Goal: Transaction & Acquisition: Book appointment/travel/reservation

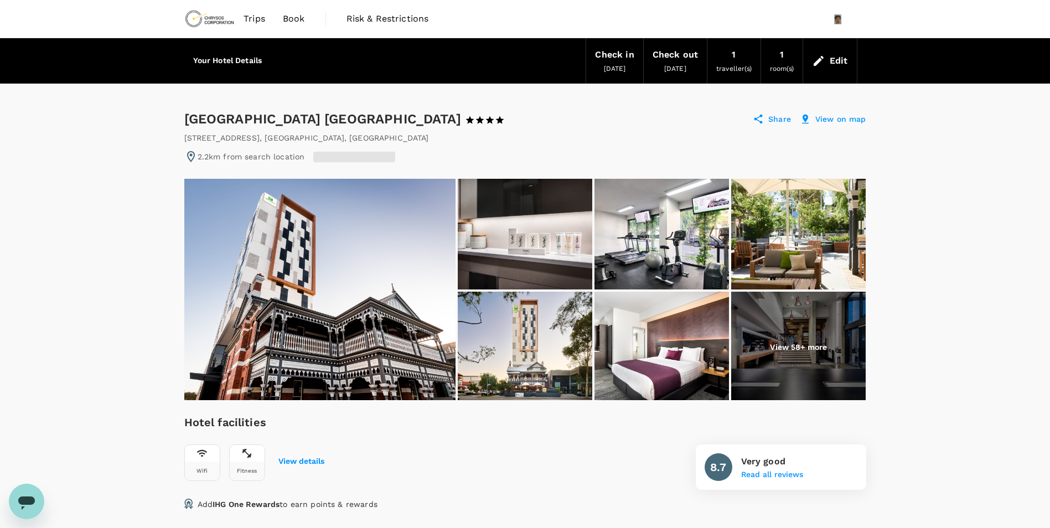
click at [649, 236] on img at bounding box center [661, 234] width 134 height 111
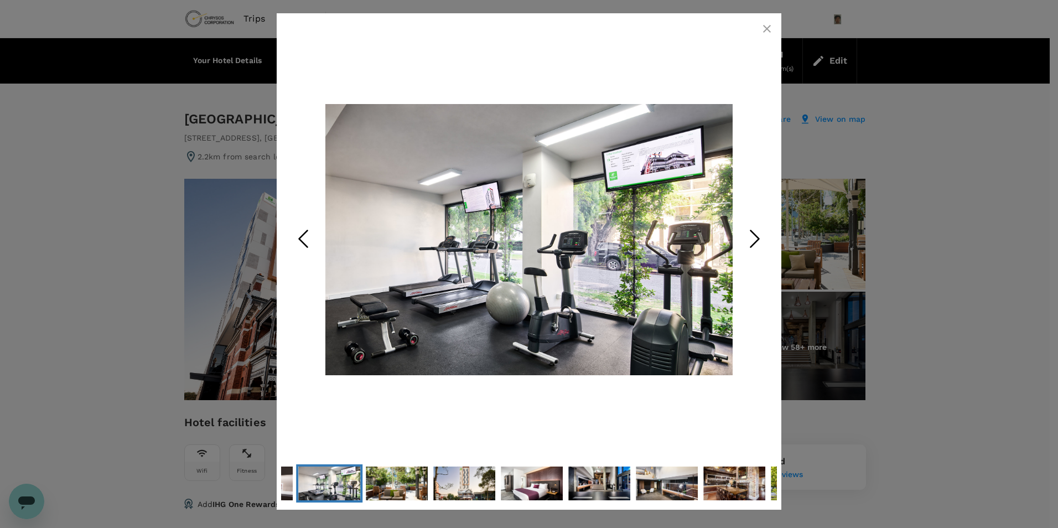
click at [759, 241] on icon "Next Slide" at bounding box center [754, 238] width 33 height 33
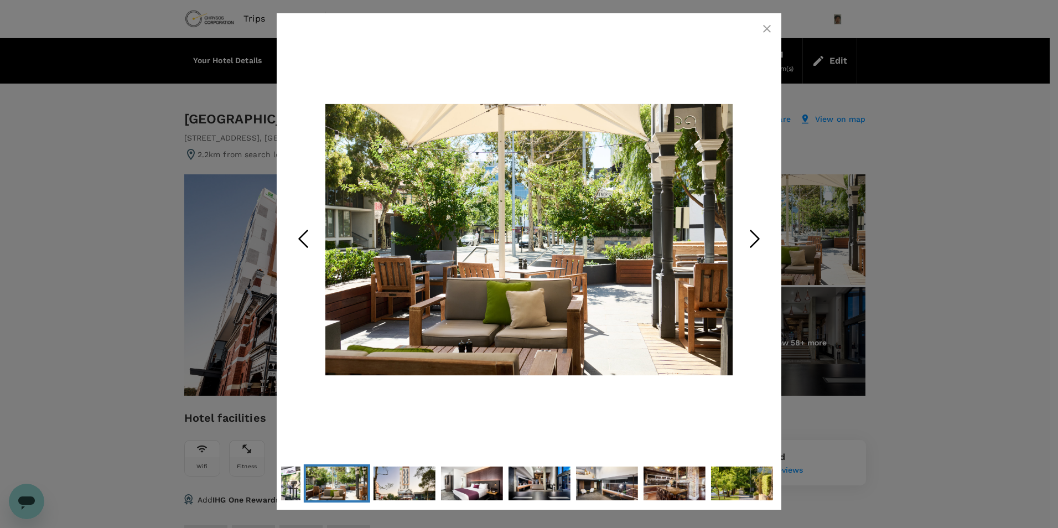
click at [304, 239] on icon "Previous Slide" at bounding box center [303, 238] width 33 height 33
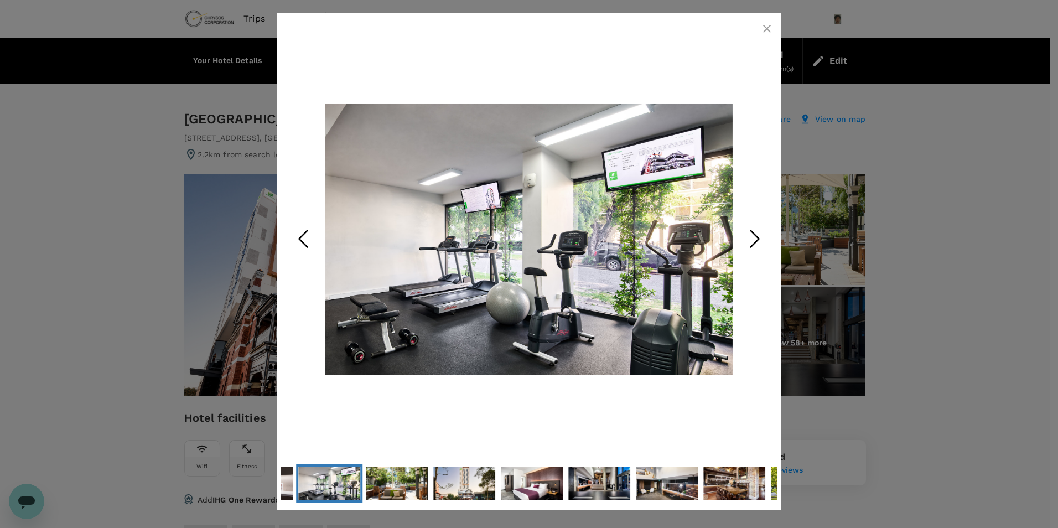
click at [768, 30] on icon "button" at bounding box center [767, 29] width 8 height 8
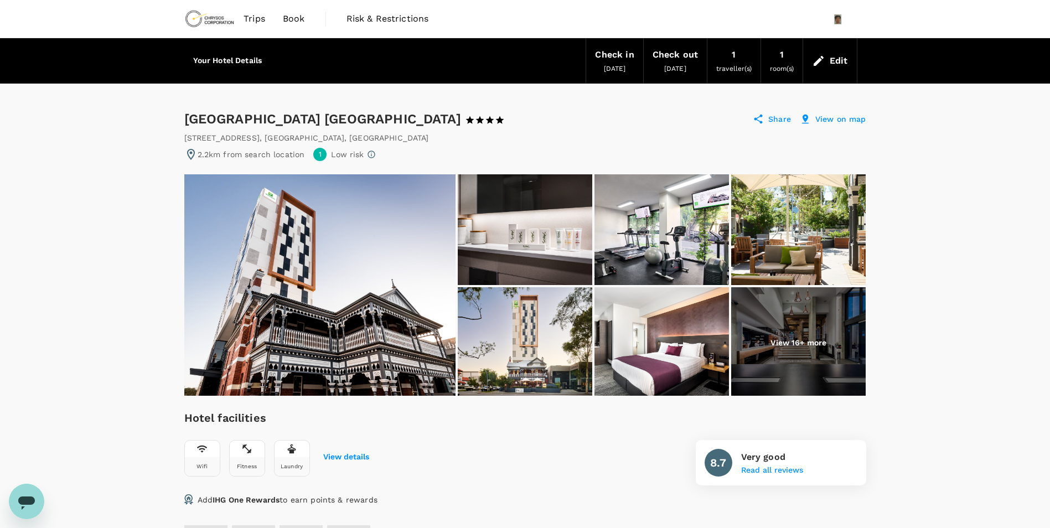
click at [603, 348] on img at bounding box center [661, 342] width 134 height 111
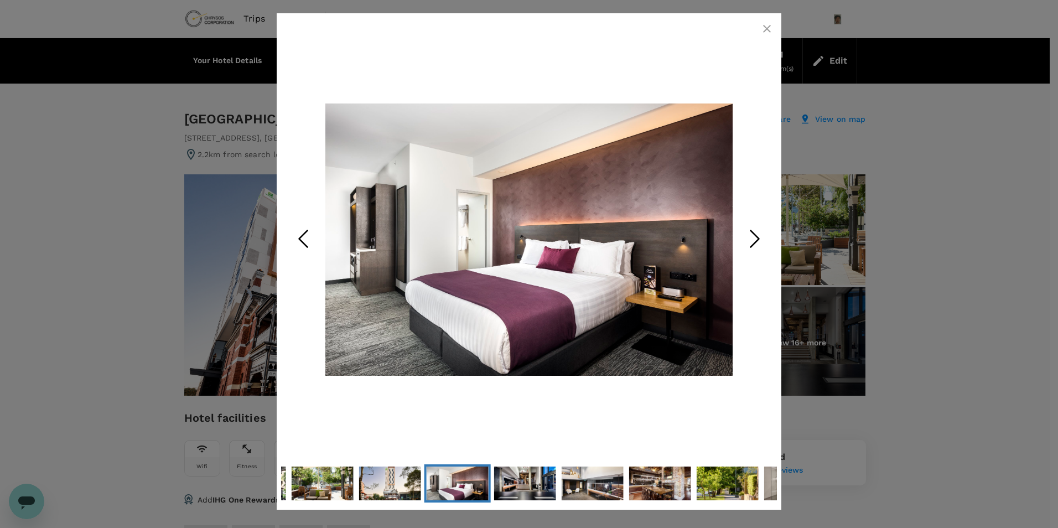
click at [742, 239] on icon "Next Slide" at bounding box center [754, 238] width 33 height 33
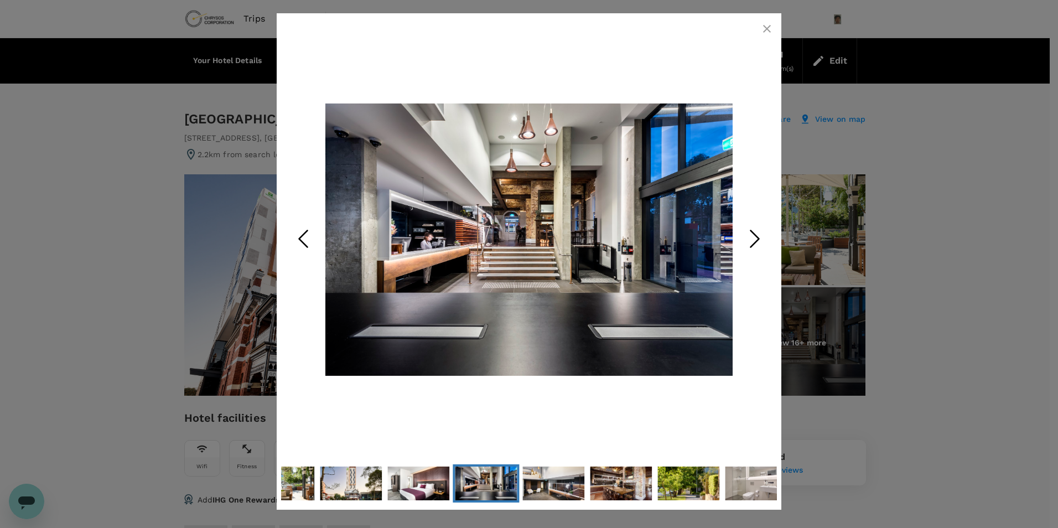
click at [743, 236] on icon "Next Slide" at bounding box center [754, 238] width 33 height 33
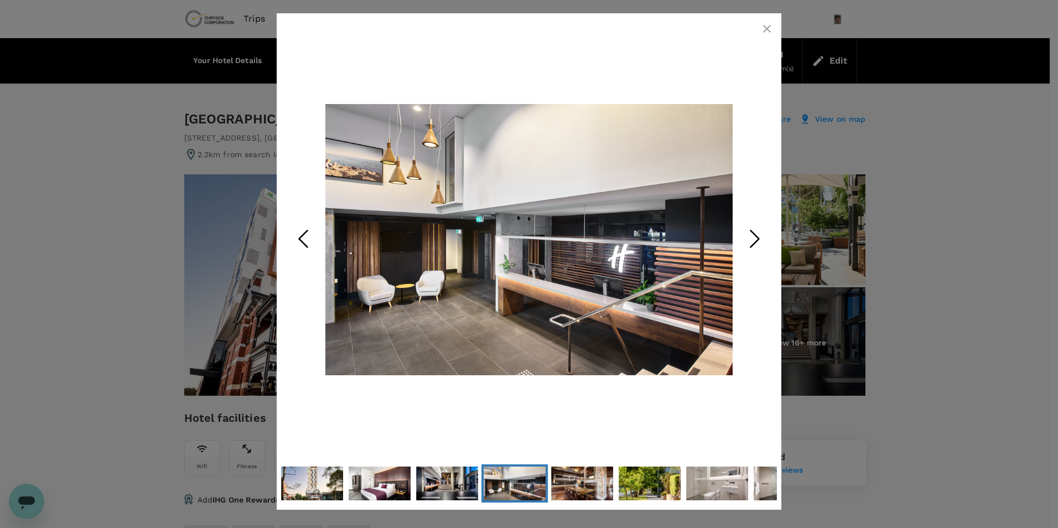
click at [743, 236] on icon "Next Slide" at bounding box center [754, 238] width 33 height 33
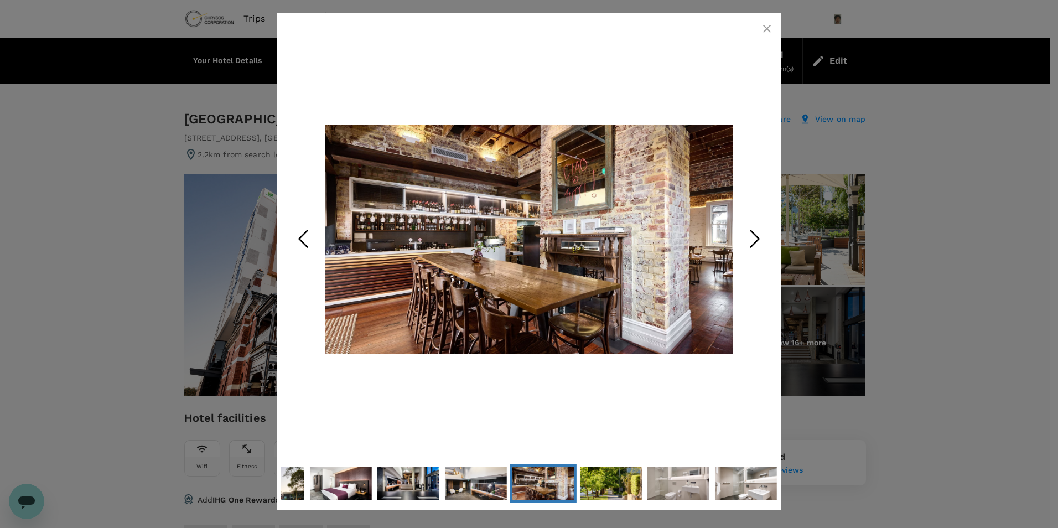
click at [743, 236] on icon "Next Slide" at bounding box center [754, 238] width 33 height 33
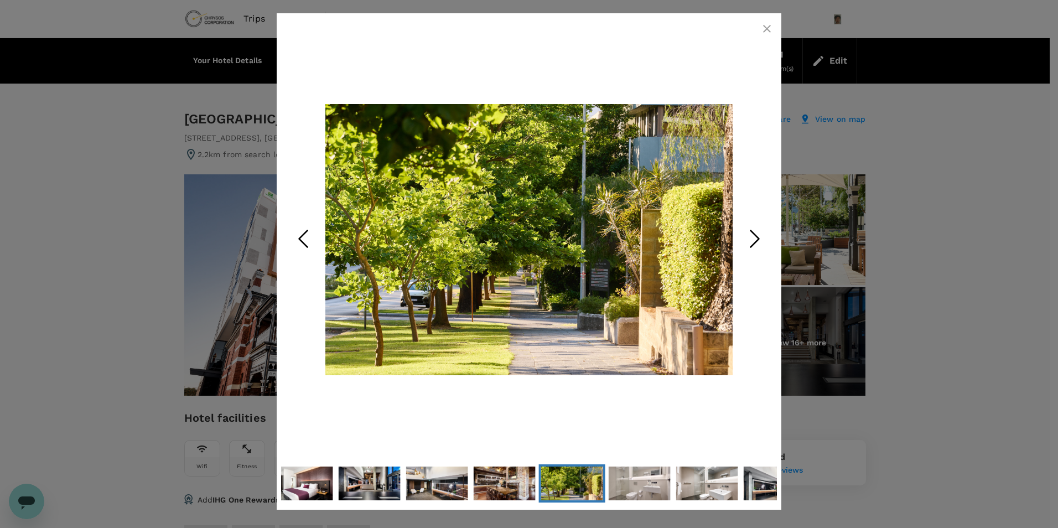
click at [743, 236] on icon "Next Slide" at bounding box center [754, 238] width 33 height 33
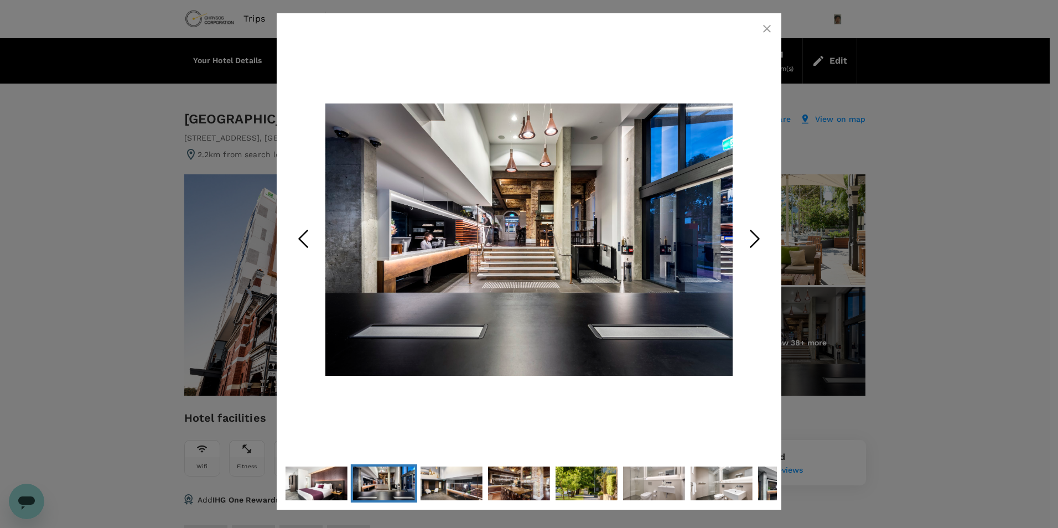
click at [743, 236] on icon "Next Slide" at bounding box center [754, 238] width 33 height 33
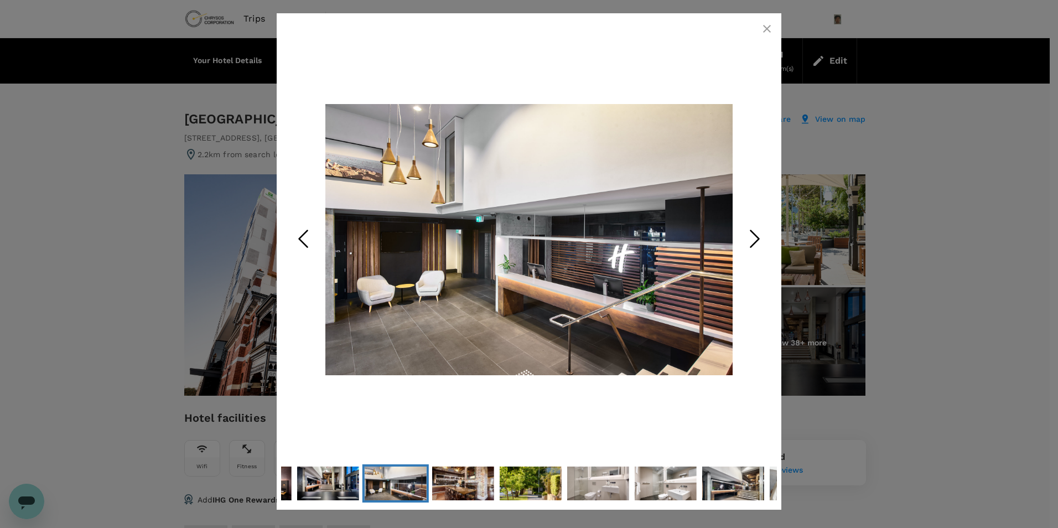
click at [743, 236] on icon "Next Slide" at bounding box center [754, 238] width 33 height 33
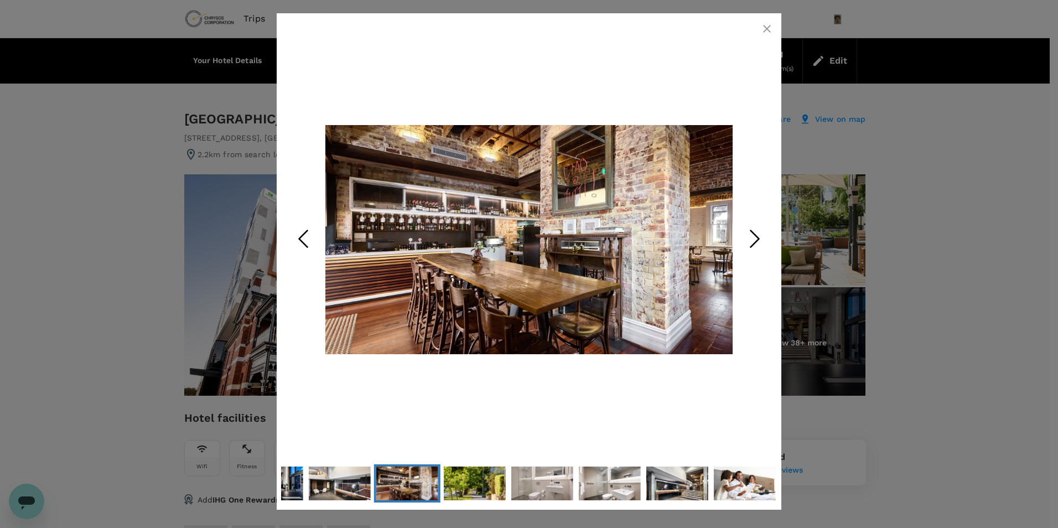
click at [743, 236] on icon "Next Slide" at bounding box center [754, 238] width 33 height 33
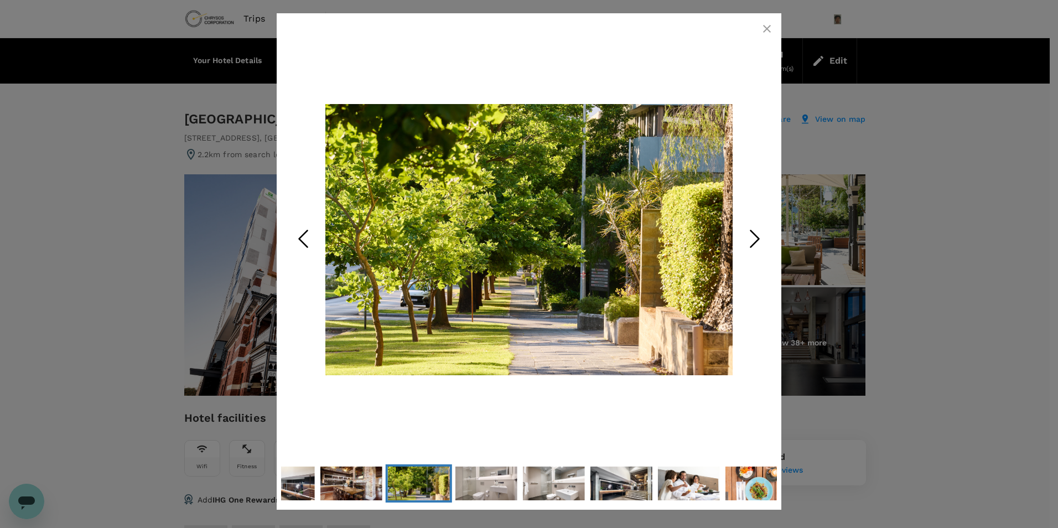
click at [743, 236] on icon "Next Slide" at bounding box center [754, 238] width 33 height 33
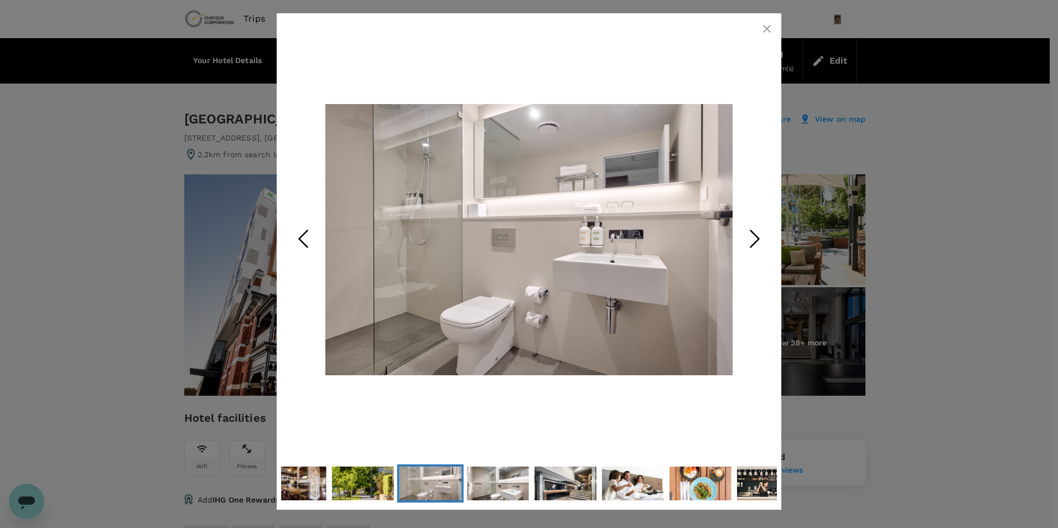
click at [743, 236] on icon "Next Slide" at bounding box center [754, 238] width 33 height 33
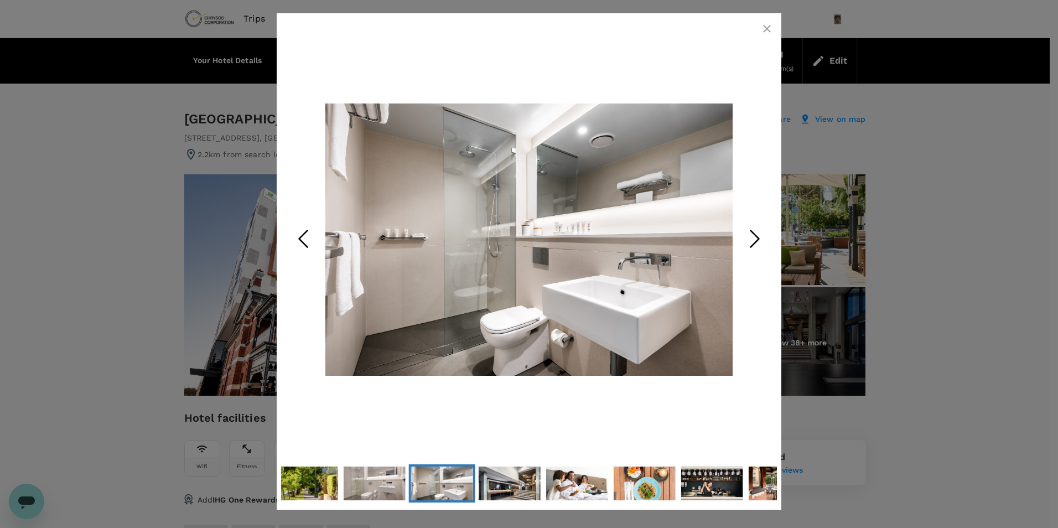
click at [743, 236] on icon "Next Slide" at bounding box center [754, 238] width 33 height 33
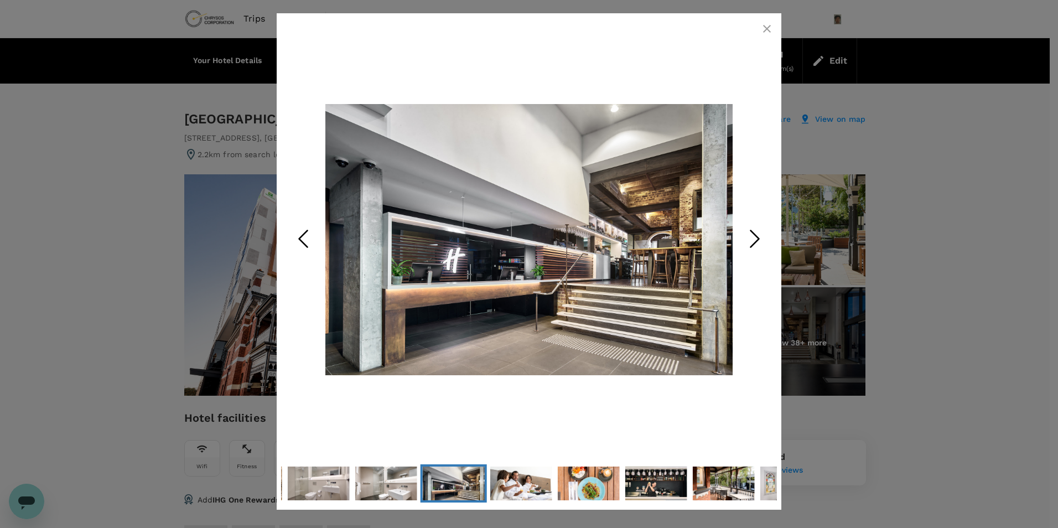
click at [743, 236] on icon "Next Slide" at bounding box center [754, 238] width 33 height 33
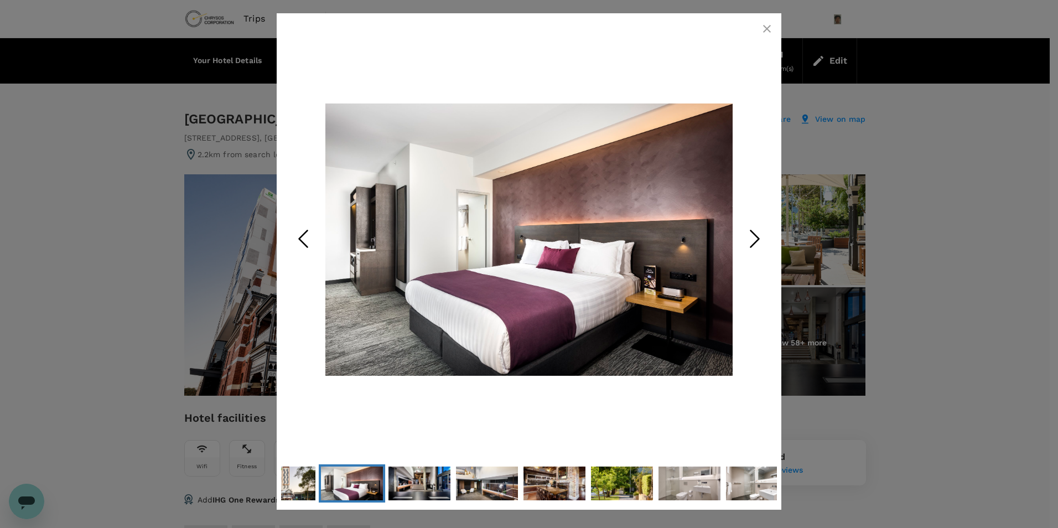
click at [743, 236] on icon "Next Slide" at bounding box center [754, 238] width 33 height 33
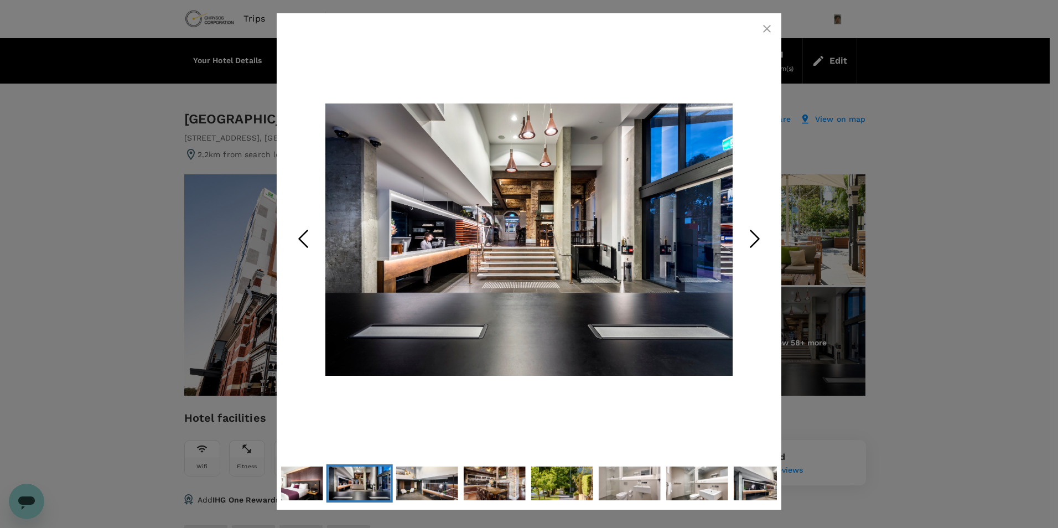
click at [773, 30] on icon "button" at bounding box center [766, 28] width 13 height 13
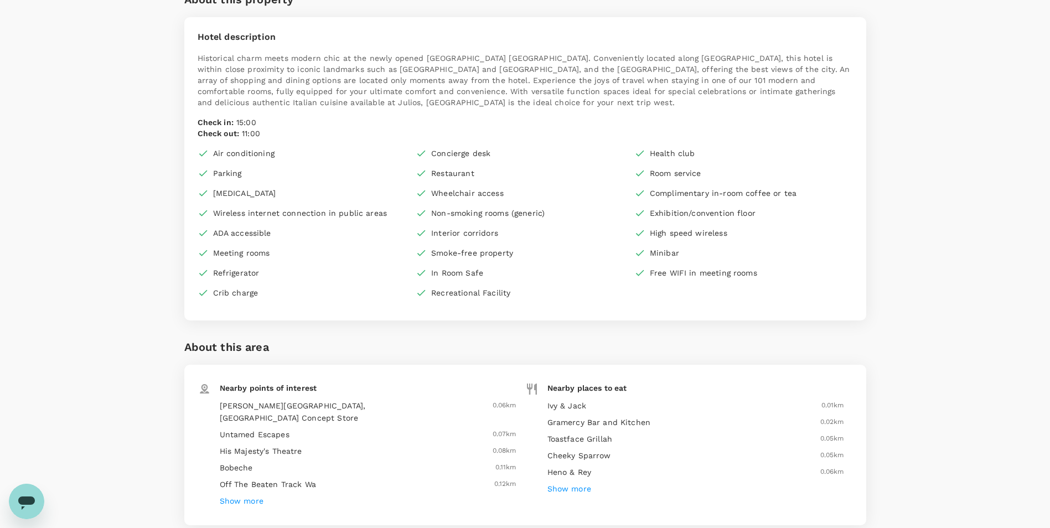
scroll to position [885, 0]
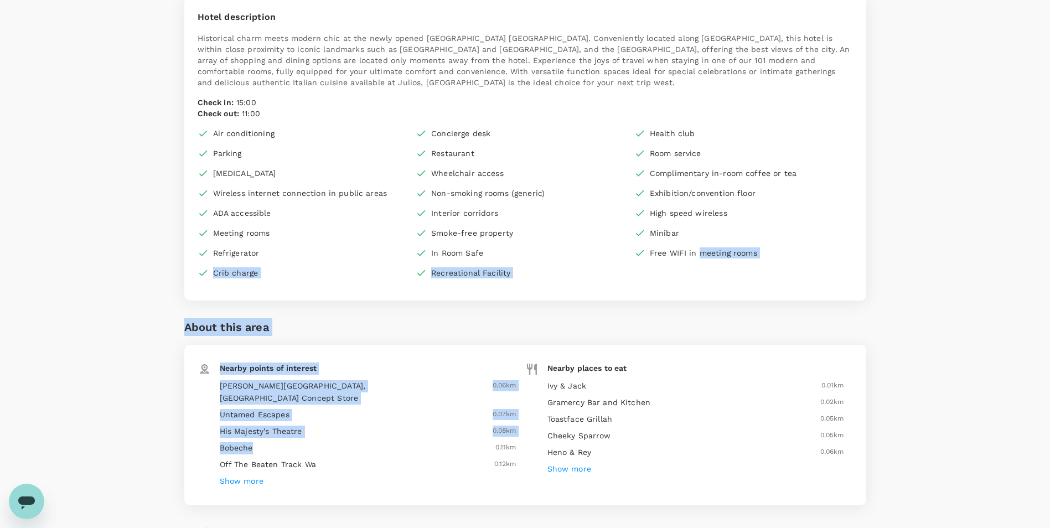
drag, startPoint x: 698, startPoint y: 289, endPoint x: 310, endPoint y: 445, distance: 418.4
click at [310, 445] on div "[GEOGRAPHIC_DATA] [GEOGRAPHIC_DATA] 1 Star 2 Stars 3 Stars 4 Stars 5 Stars Shar…" at bounding box center [525, 205] width 682 height 1960
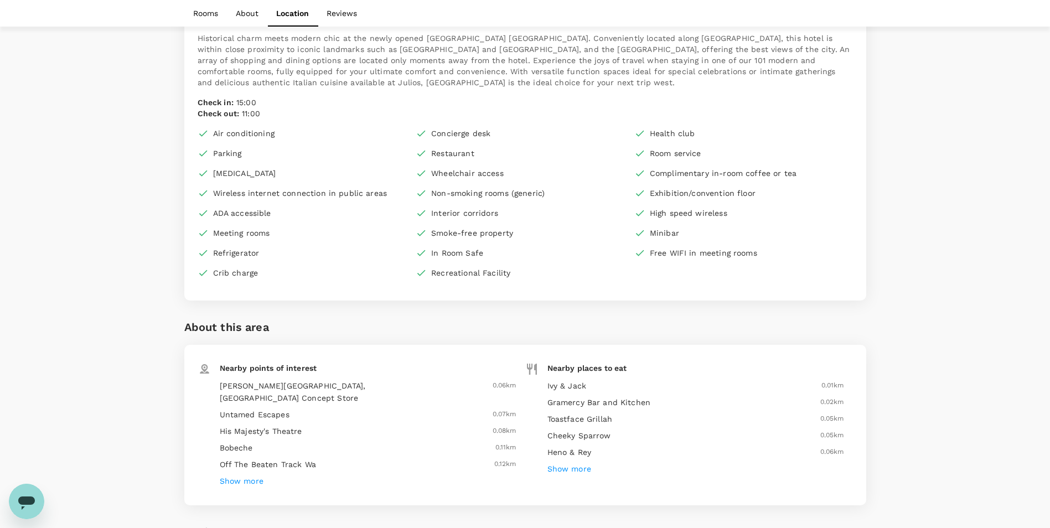
drag, startPoint x: 310, startPoint y: 445, endPoint x: 274, endPoint y: 457, distance: 37.6
click at [274, 457] on div "Nearby points of interest [PERSON_NAME][GEOGRAPHIC_DATA], Perth City Concept St…" at bounding box center [362, 425] width 328 height 134
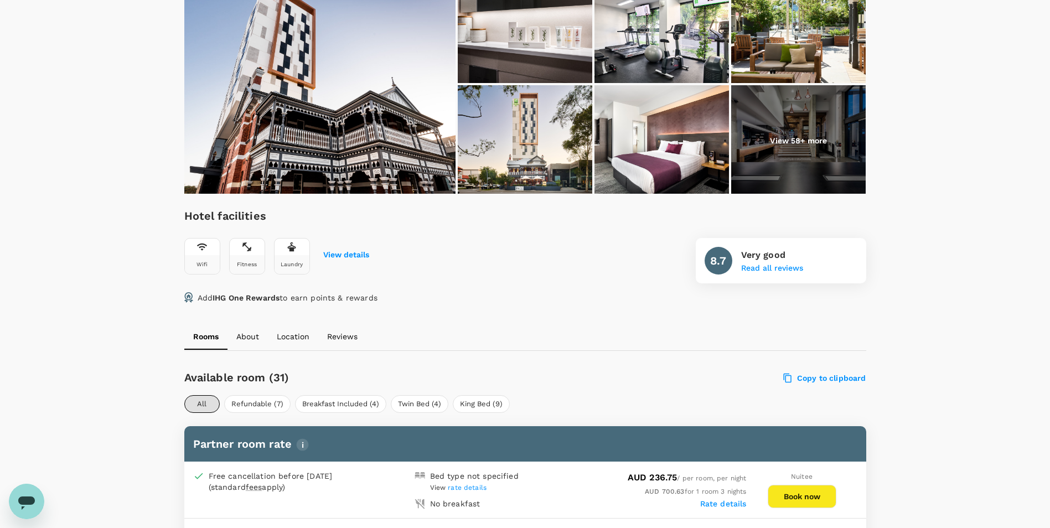
scroll to position [443, 0]
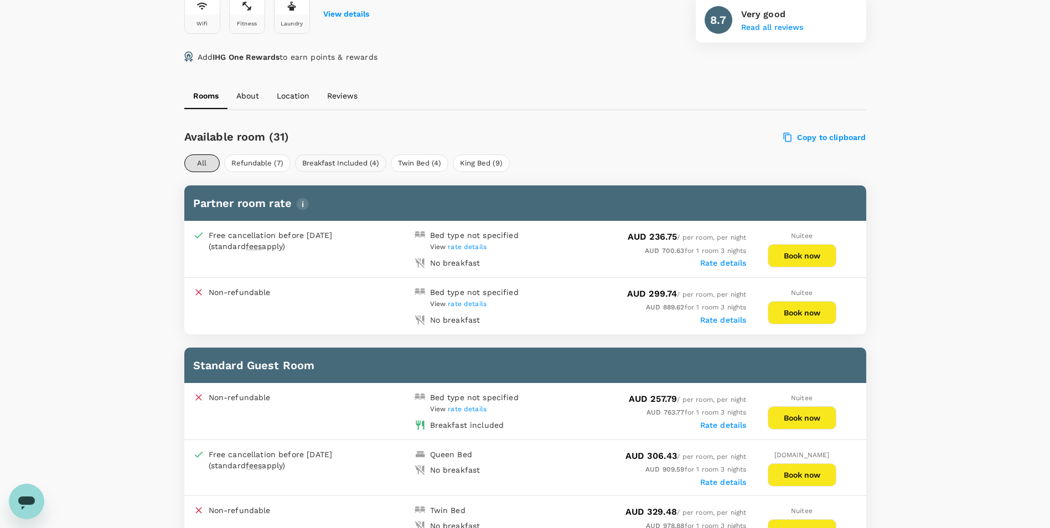
click at [324, 167] on button "Breakfast Included (4)" at bounding box center [340, 163] width 91 height 18
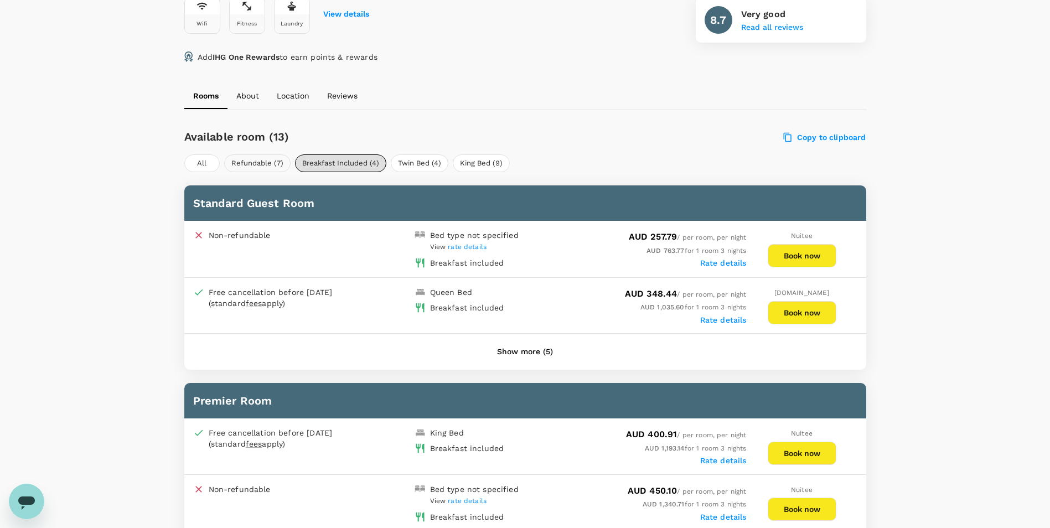
click at [253, 159] on button "Refundable (7)" at bounding box center [257, 163] width 66 height 18
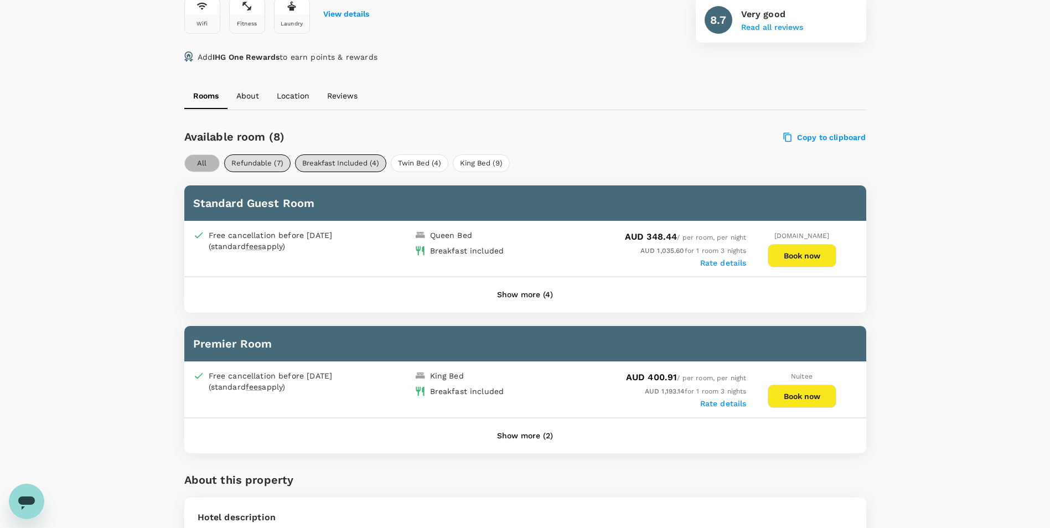
click at [191, 169] on button "All" at bounding box center [201, 163] width 35 height 18
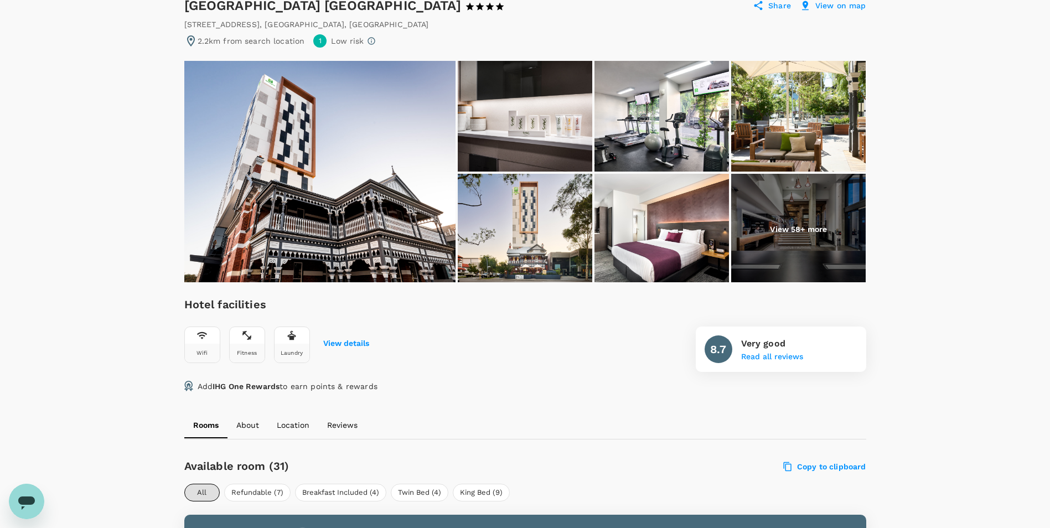
scroll to position [0, 0]
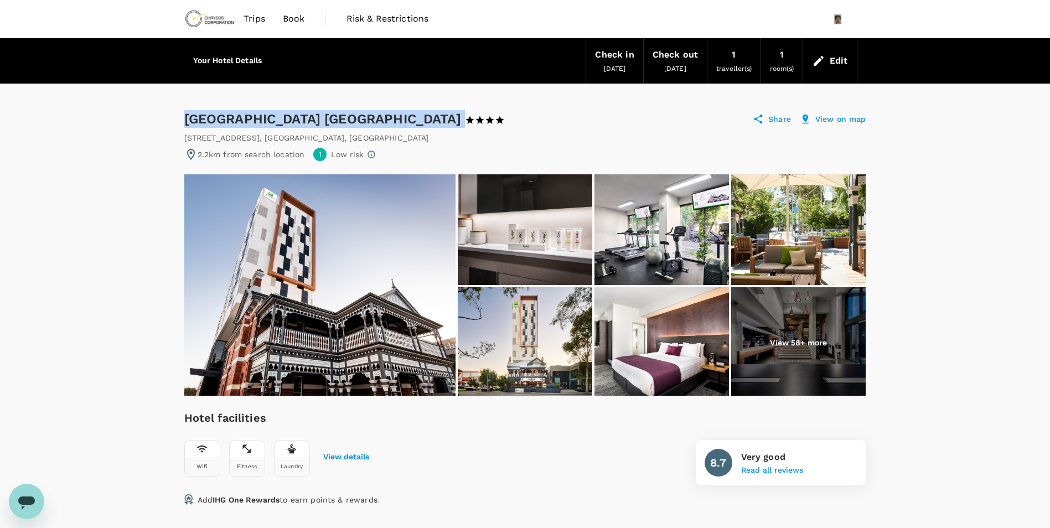
drag, startPoint x: 388, startPoint y: 120, endPoint x: 176, endPoint y: 119, distance: 212.0
copy div "Holiday Inn West Perth 1 Star 2 Stars 3 Stars 4 Stars 5 Stars"
drag, startPoint x: 949, startPoint y: 315, endPoint x: 939, endPoint y: 137, distance: 178.0
click at [257, 61] on h6 "Your Hotel Details" at bounding box center [227, 61] width 69 height 12
